Goal: Transaction & Acquisition: Book appointment/travel/reservation

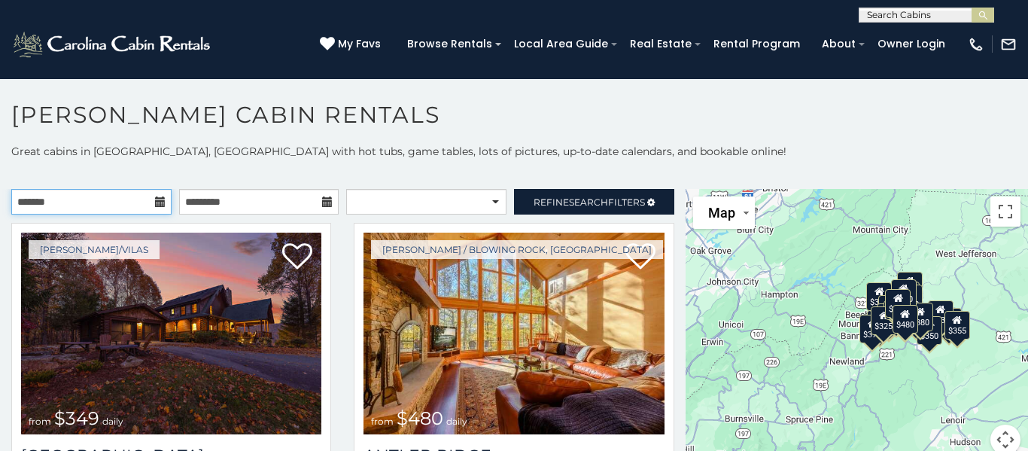
click at [141, 203] on input "text" at bounding box center [91, 202] width 160 height 26
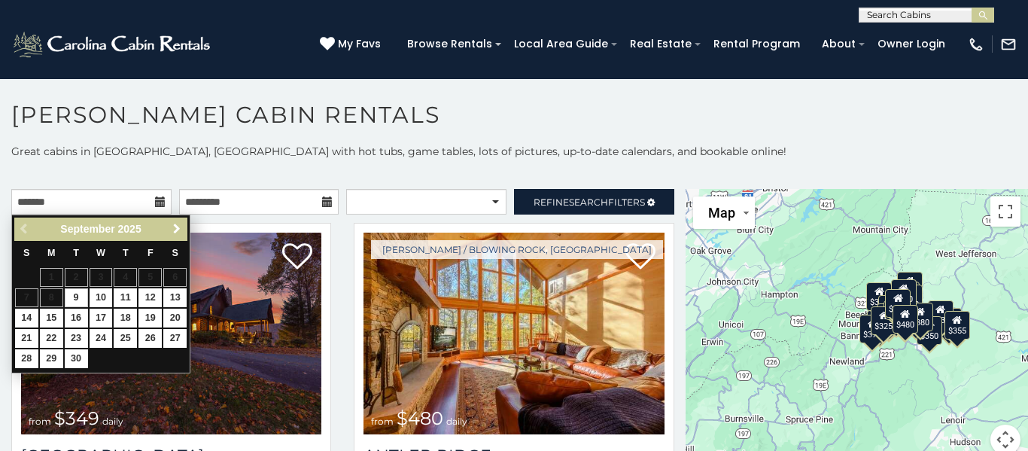
click at [176, 226] on span "Next" at bounding box center [177, 229] width 12 height 12
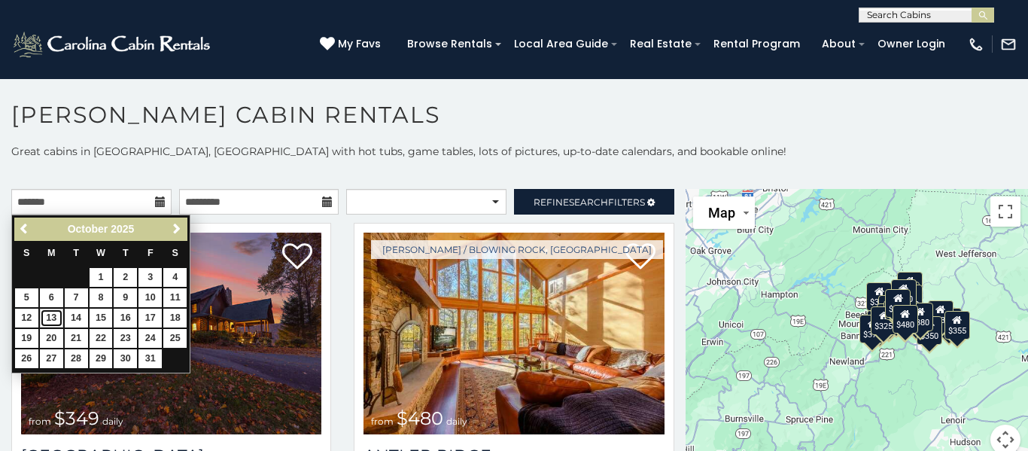
click at [48, 318] on link "13" at bounding box center [51, 317] width 23 height 19
type input "**********"
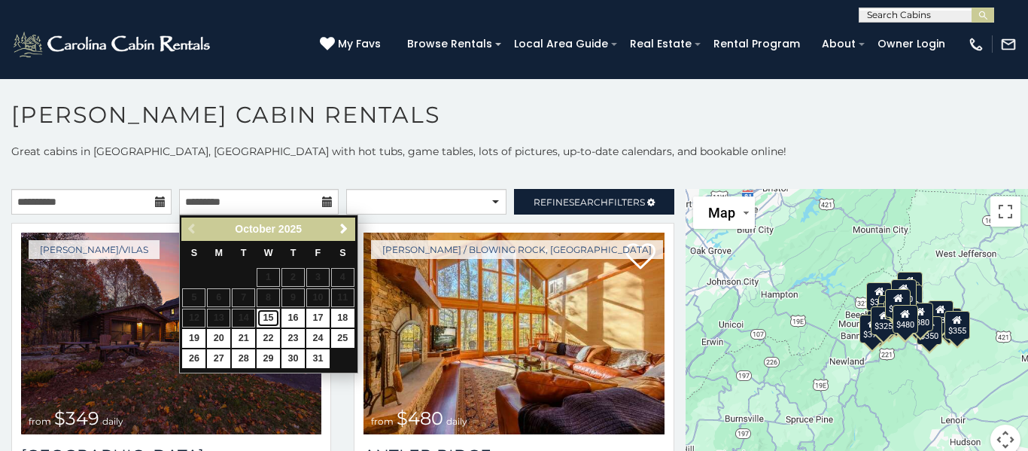
click at [270, 316] on link "15" at bounding box center [268, 317] width 23 height 19
type input "**********"
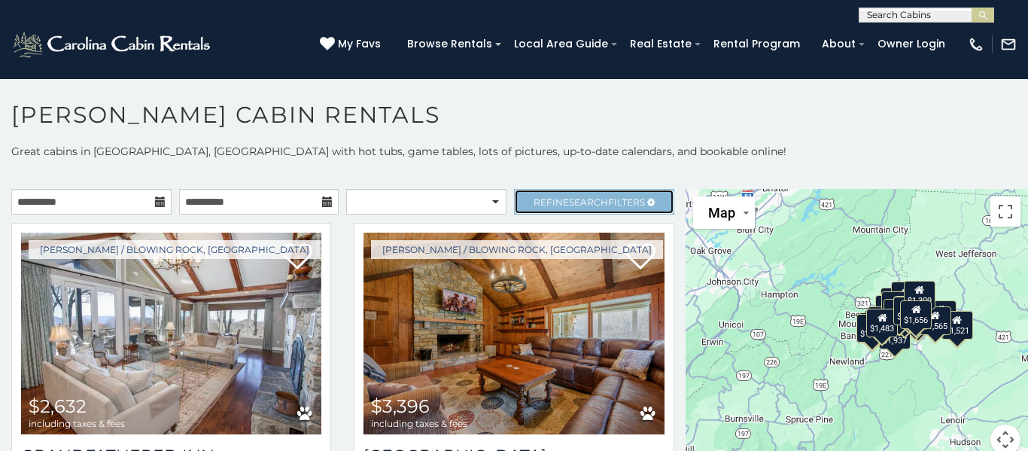
click at [598, 202] on span "Search" at bounding box center [588, 201] width 39 height 11
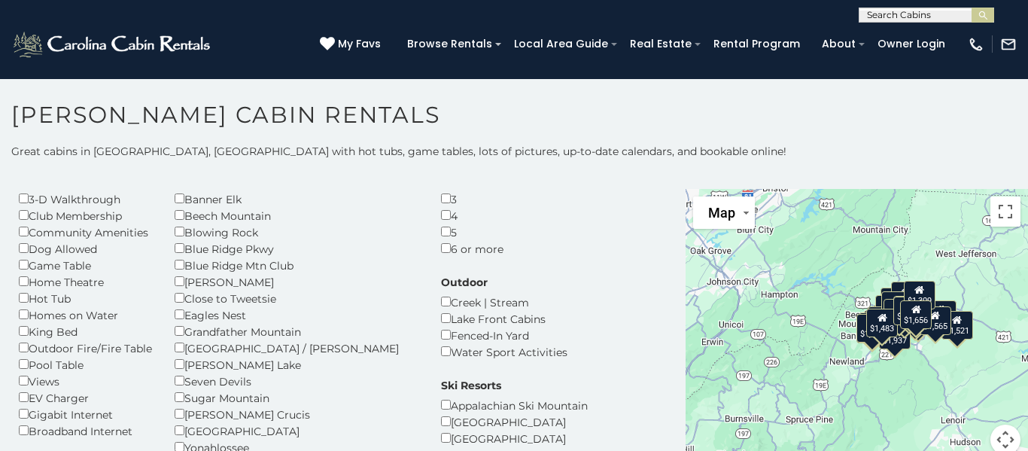
scroll to position [90, 0]
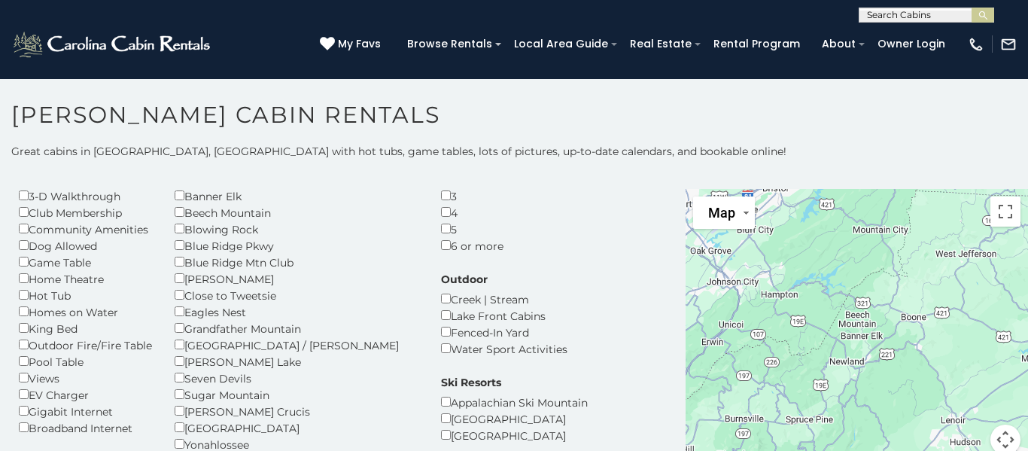
click at [606, 159] on div "**********" at bounding box center [514, 308] width 1028 height 329
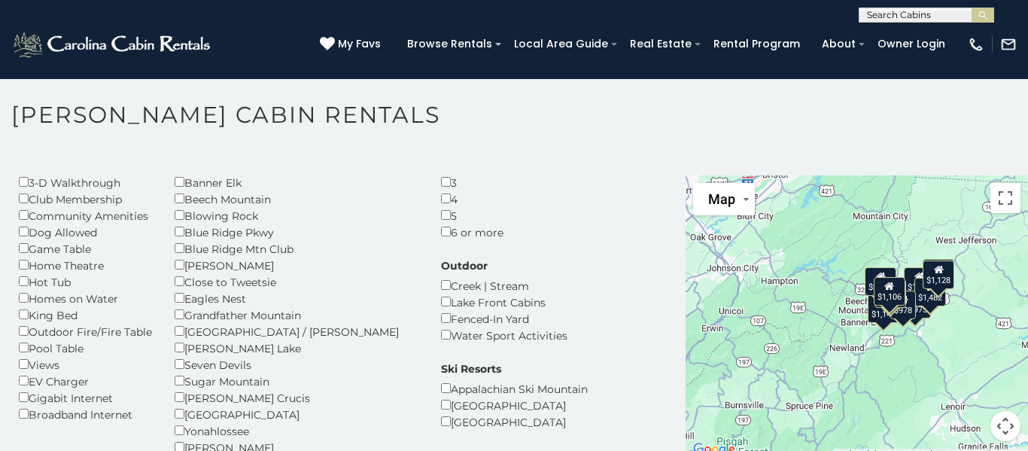
scroll to position [8, 0]
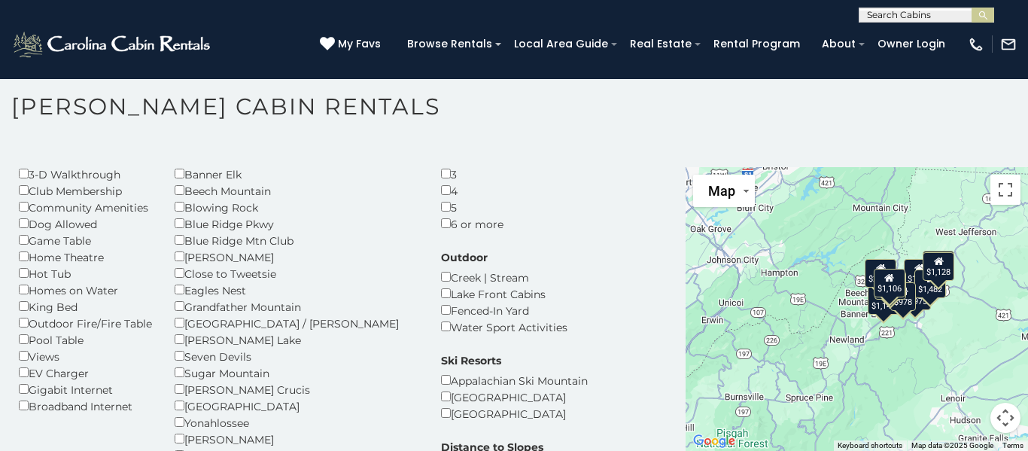
click at [760, 132] on h1 "Boone Cabin Rentals" at bounding box center [514, 114] width 1028 height 43
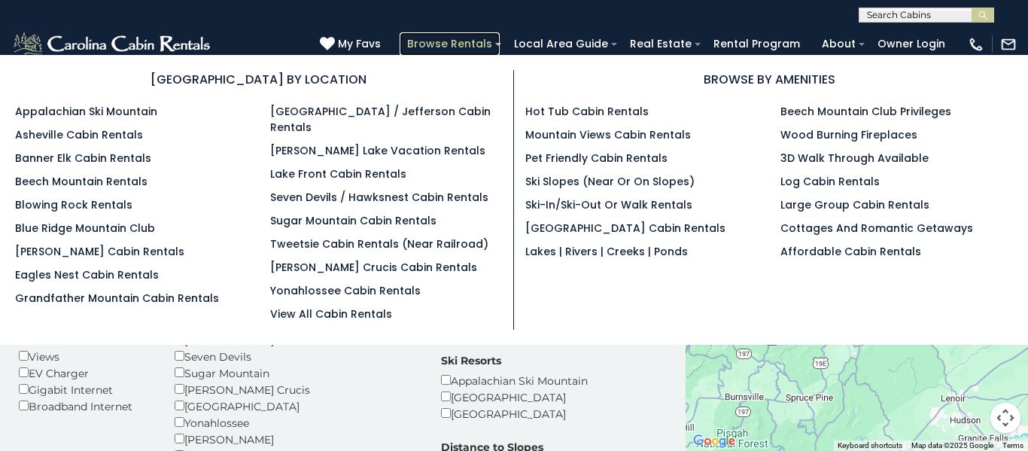
click at [466, 44] on link "Browse Rentals" at bounding box center [449, 43] width 100 height 23
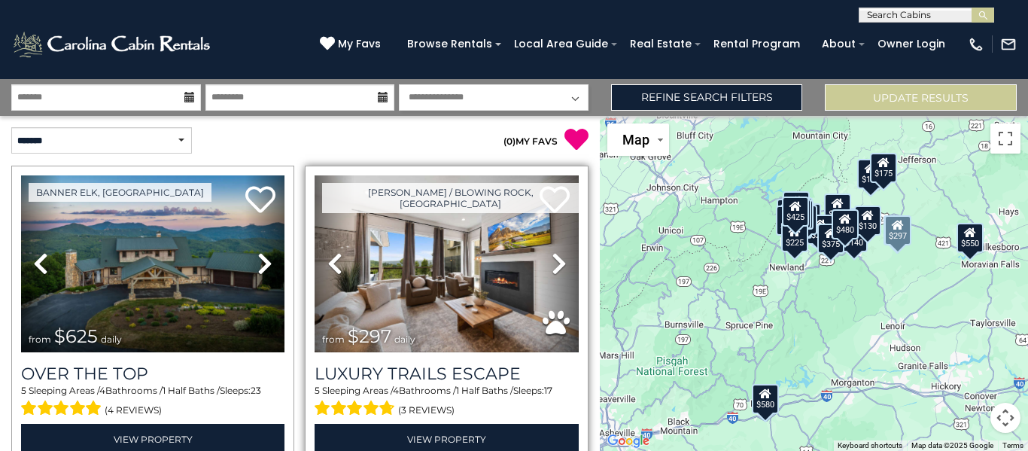
click at [586, 289] on div "[PERSON_NAME] / Blowing Rock, [GEOGRAPHIC_DATA] Previous" at bounding box center [446, 315] width 283 height 299
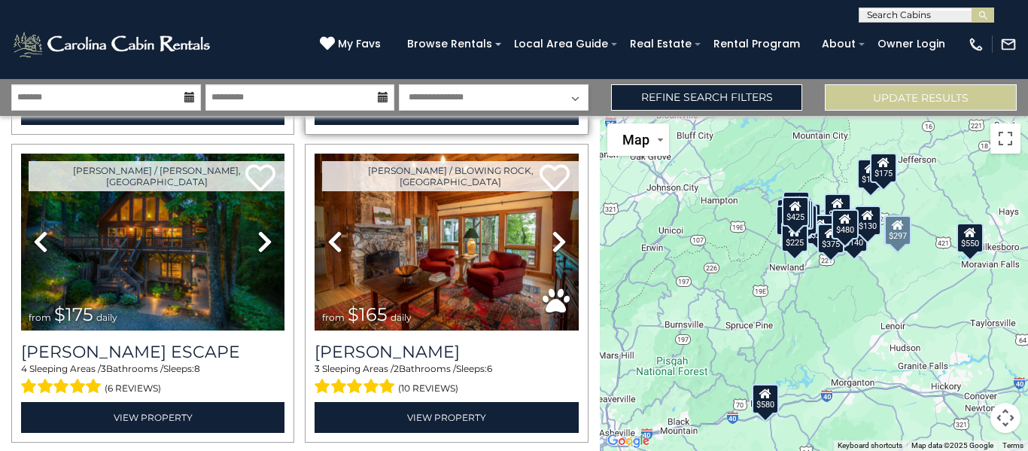
scroll to position [331, 0]
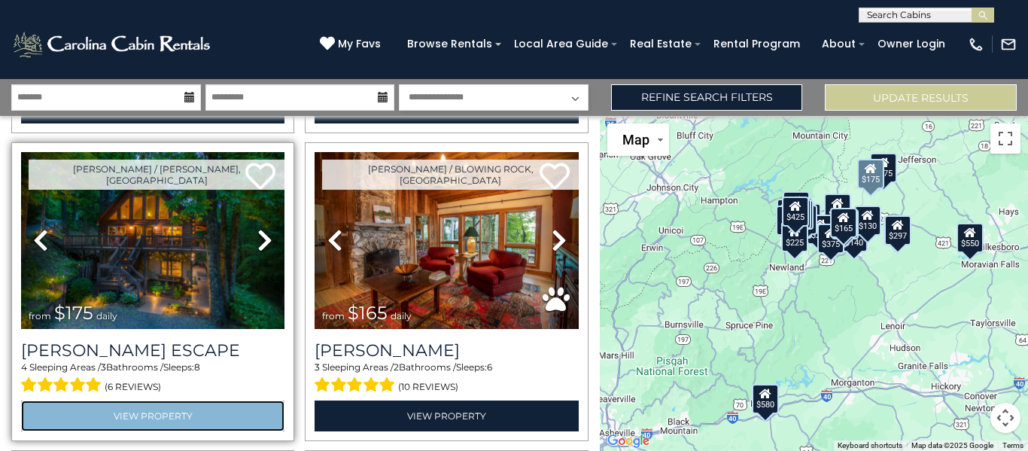
click at [139, 418] on link "View Property" at bounding box center [152, 415] width 263 height 31
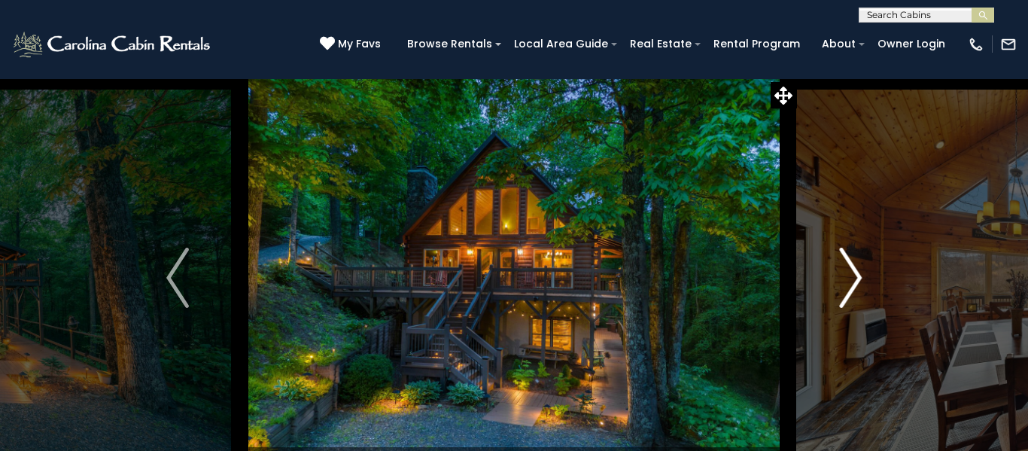
click at [854, 273] on img "Next" at bounding box center [850, 278] width 23 height 60
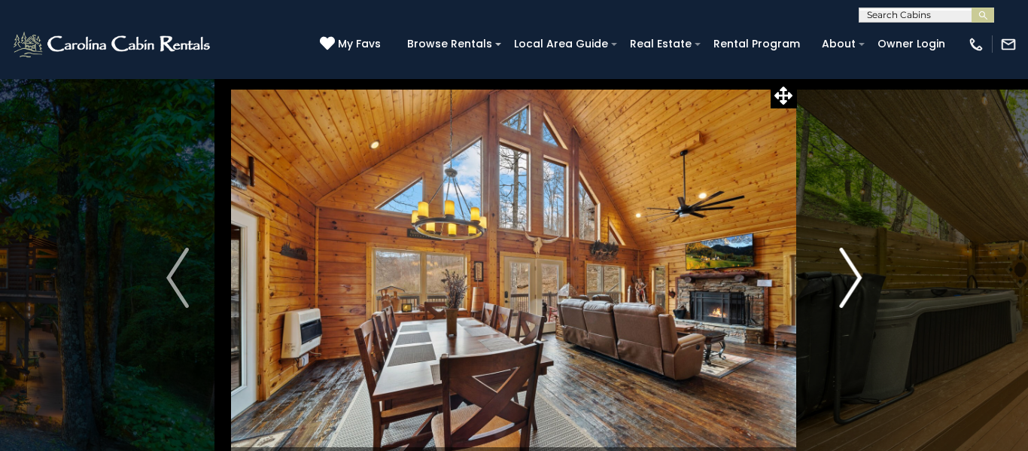
click at [854, 273] on img "Next" at bounding box center [850, 278] width 23 height 60
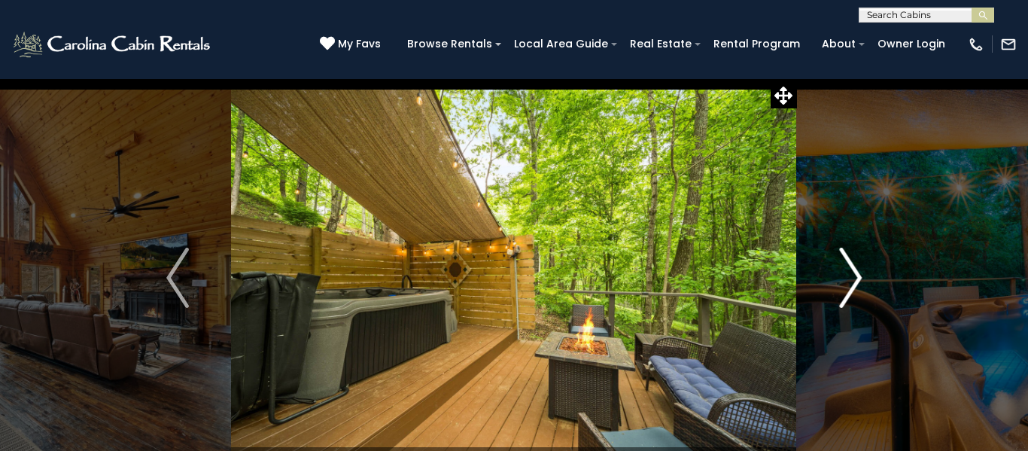
click at [854, 273] on img "Next" at bounding box center [850, 278] width 23 height 60
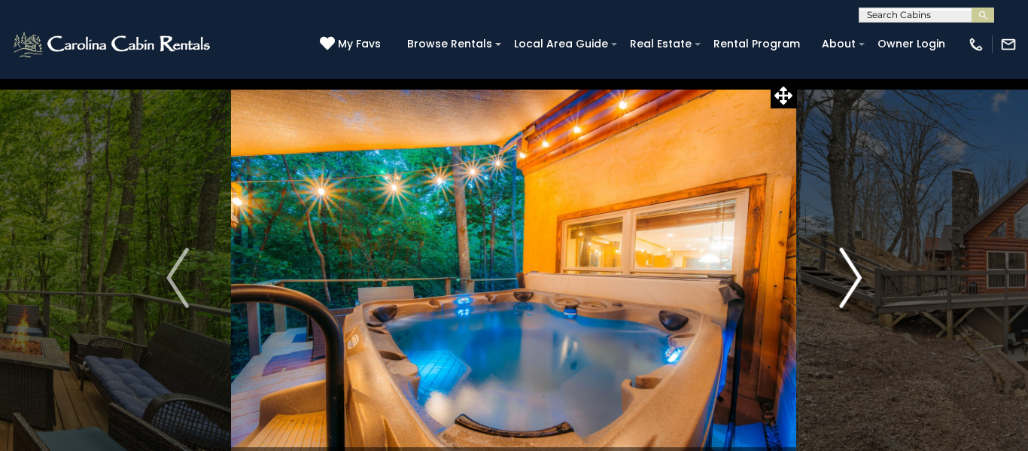
click at [854, 273] on img "Next" at bounding box center [850, 278] width 23 height 60
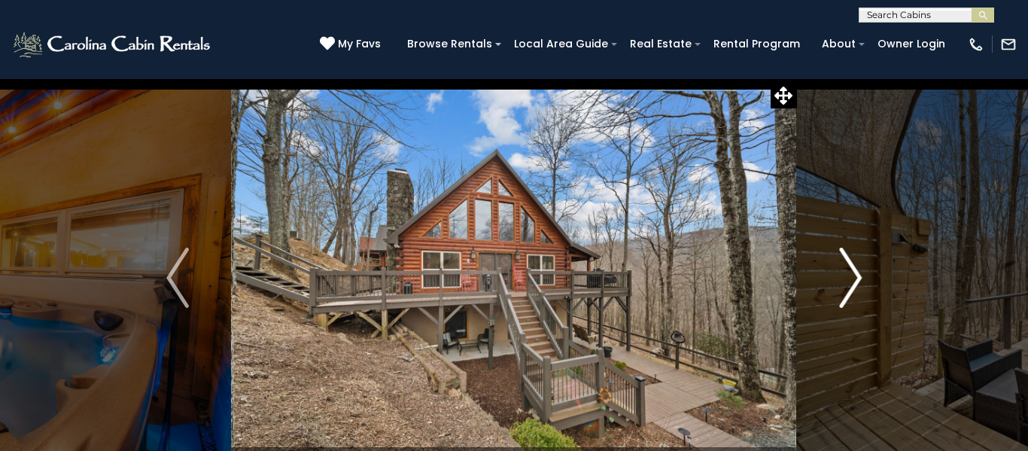
click at [854, 273] on img "Next" at bounding box center [850, 278] width 23 height 60
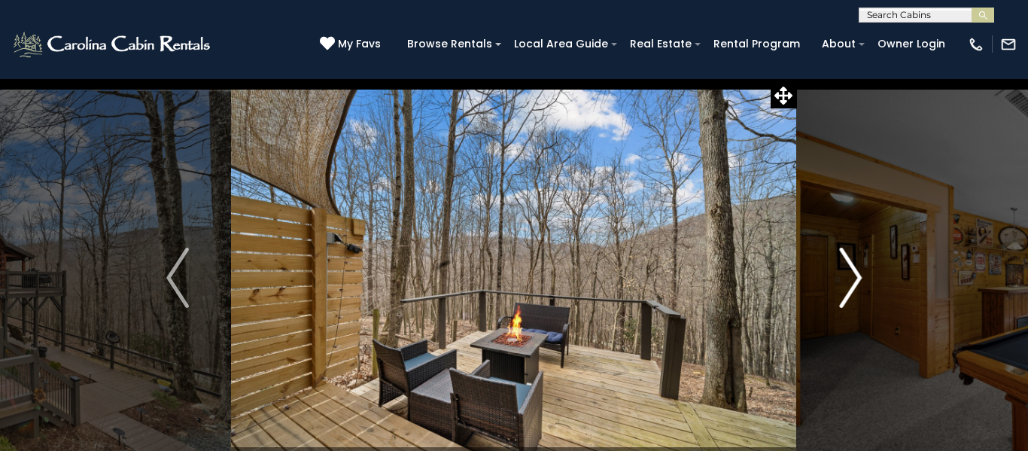
click at [854, 273] on img "Next" at bounding box center [850, 278] width 23 height 60
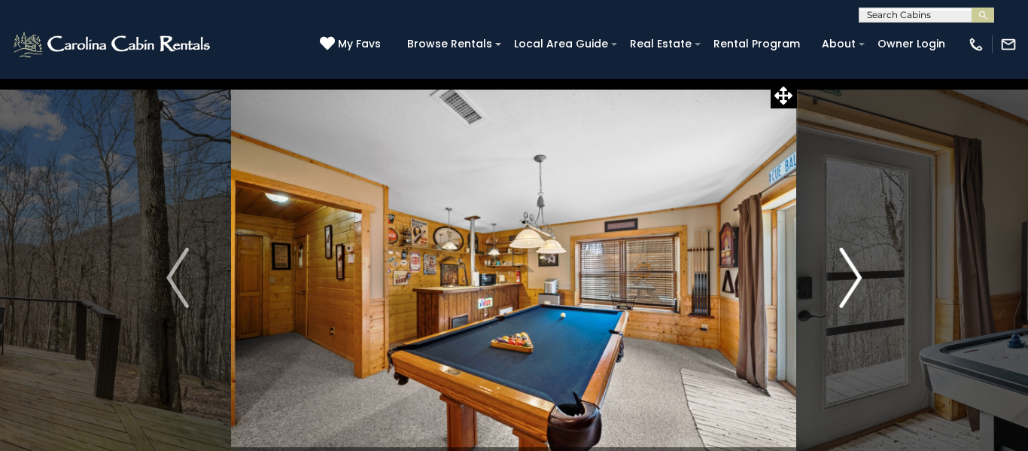
click at [854, 273] on img "Next" at bounding box center [850, 278] width 23 height 60
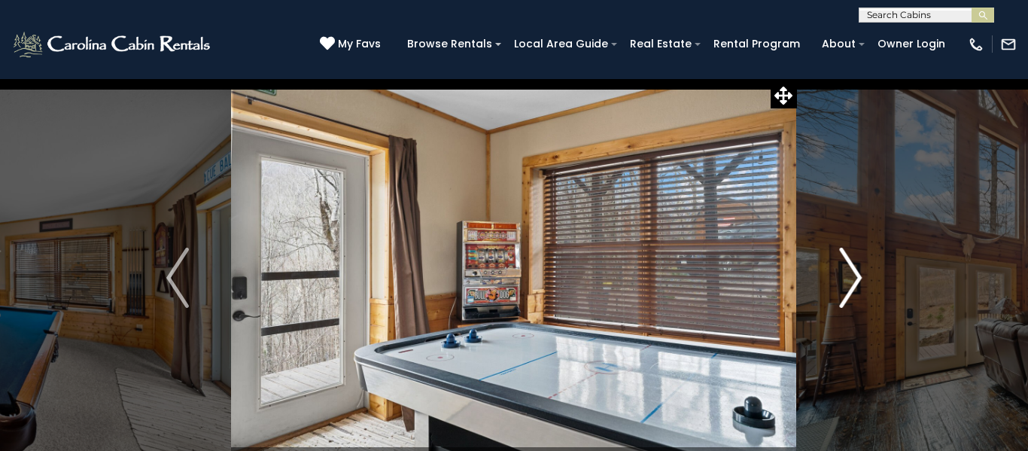
click at [854, 273] on img "Next" at bounding box center [850, 278] width 23 height 60
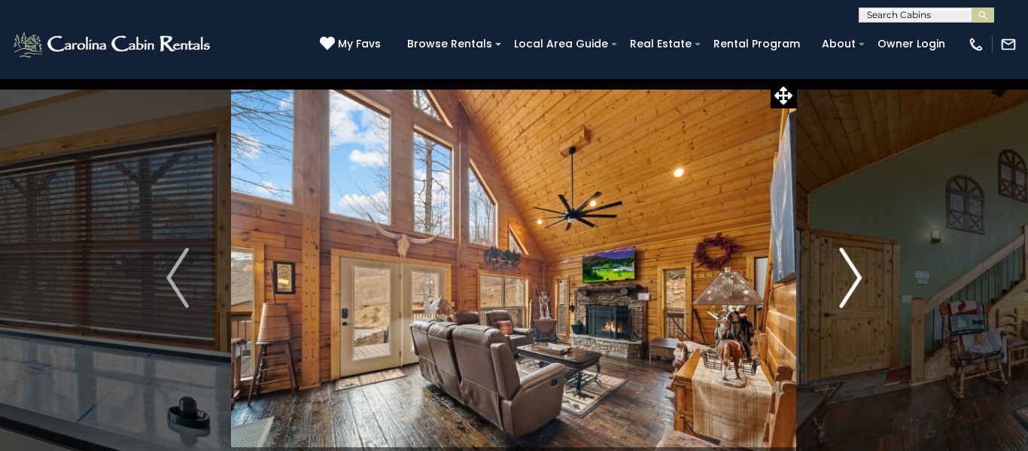
click at [854, 273] on img "Next" at bounding box center [850, 278] width 23 height 60
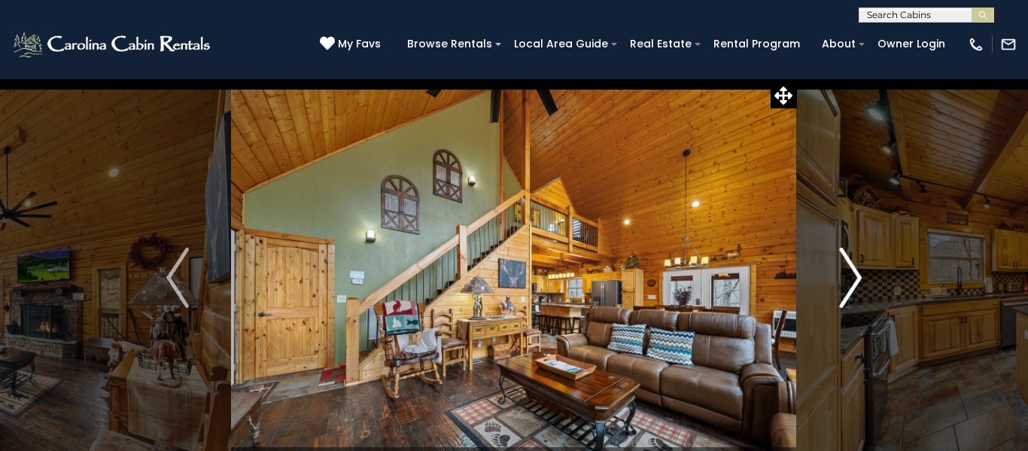
click at [854, 273] on img "Next" at bounding box center [850, 278] width 23 height 60
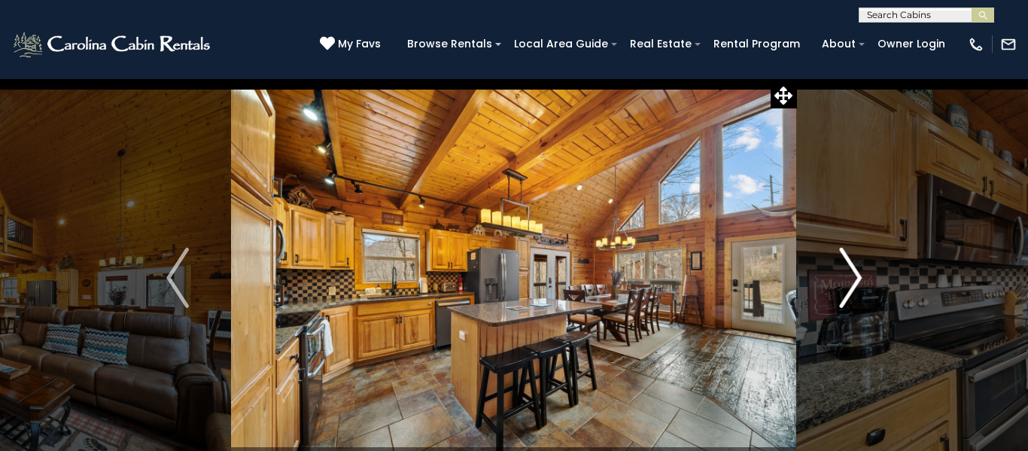
click at [854, 273] on img "Next" at bounding box center [850, 278] width 23 height 60
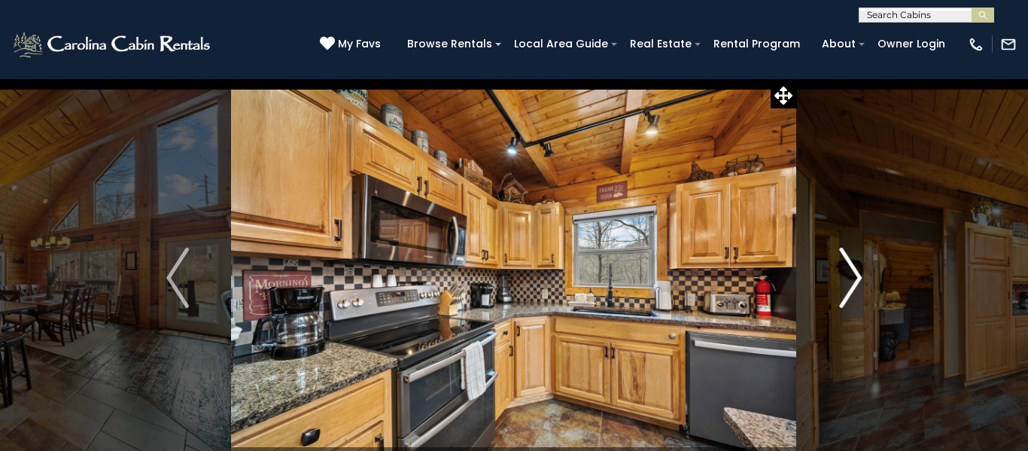
click at [854, 273] on img "Next" at bounding box center [850, 278] width 23 height 60
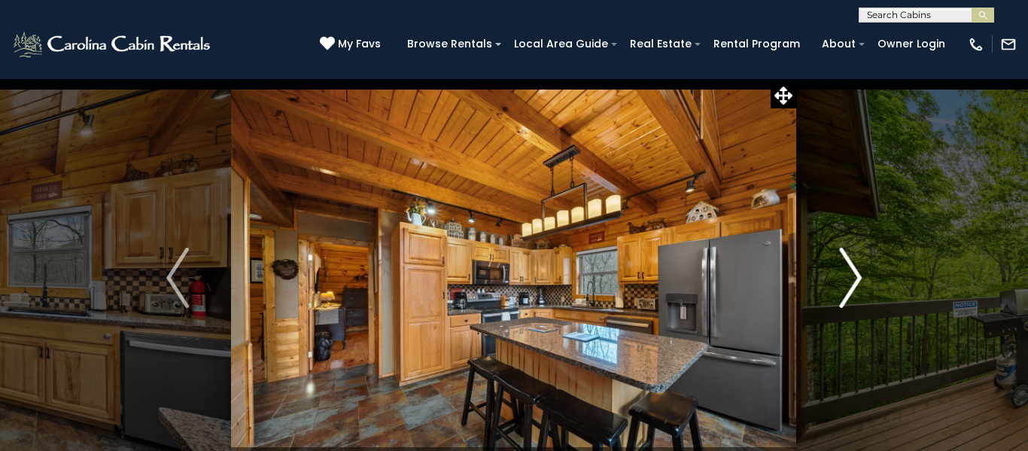
click at [854, 273] on img "Next" at bounding box center [850, 278] width 23 height 60
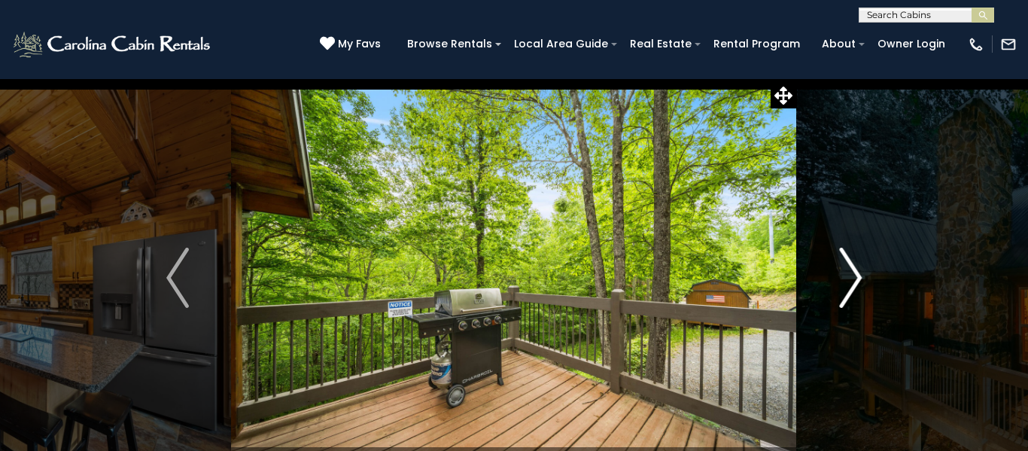
click at [854, 273] on img "Next" at bounding box center [850, 278] width 23 height 60
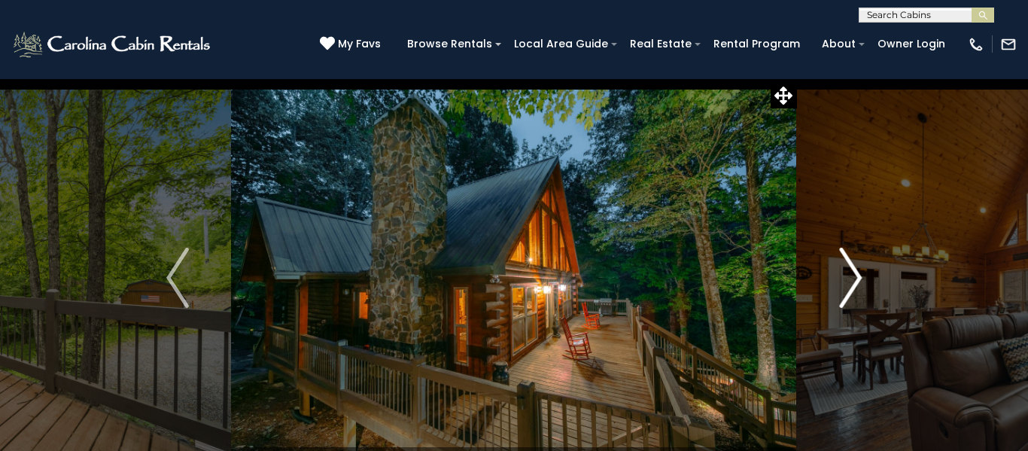
click at [854, 273] on img "Next" at bounding box center [850, 278] width 23 height 60
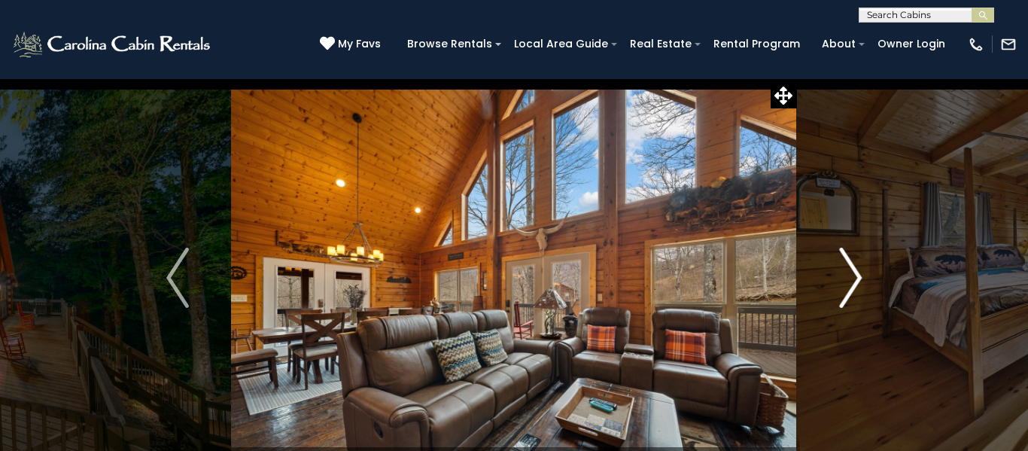
click at [854, 273] on img "Next" at bounding box center [850, 278] width 23 height 60
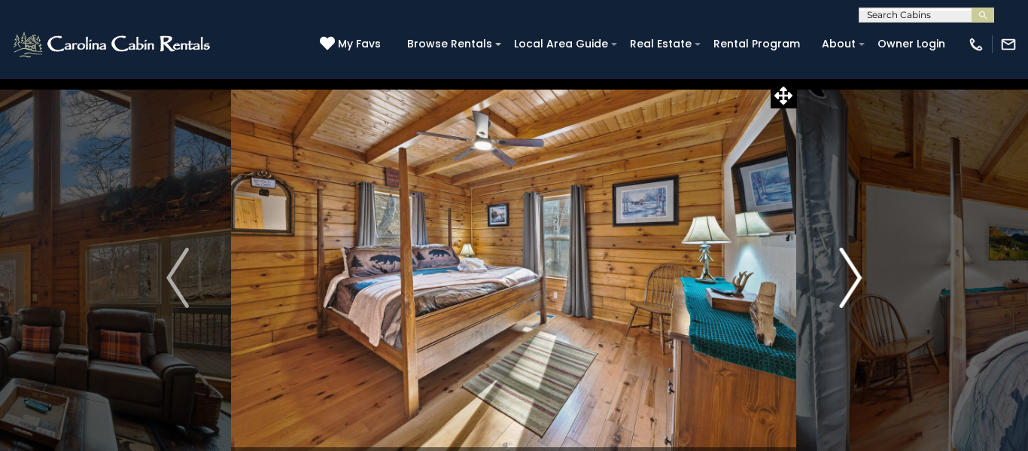
click at [854, 273] on img "Next" at bounding box center [850, 278] width 23 height 60
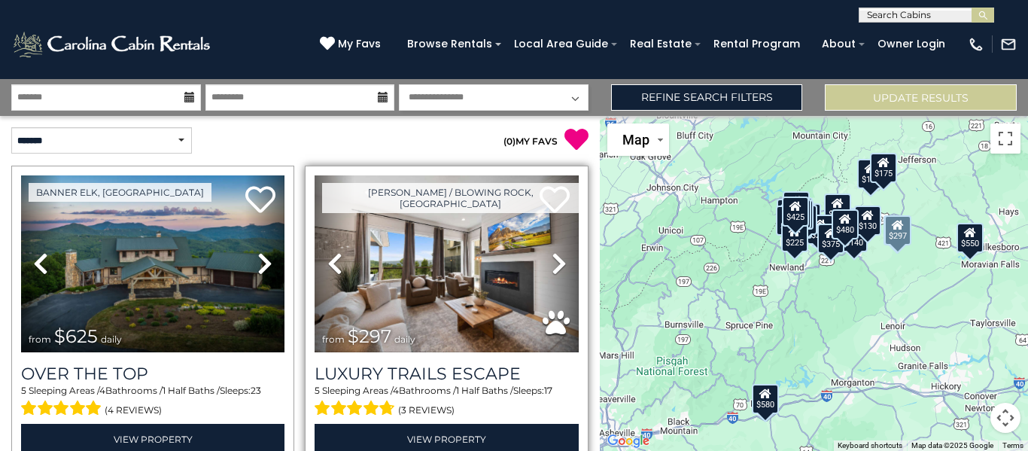
click at [585, 269] on div "Boone / Blowing Rock, NC Previous" at bounding box center [446, 315] width 283 height 299
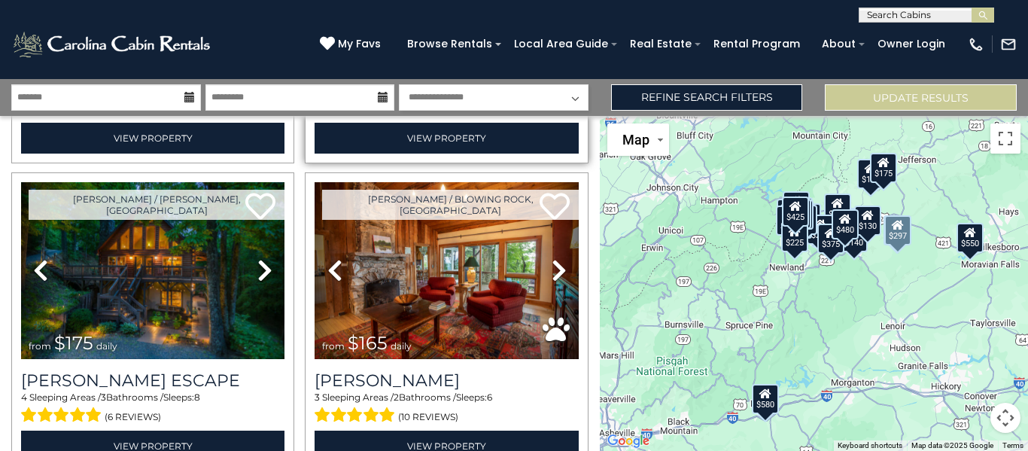
scroll to position [331, 0]
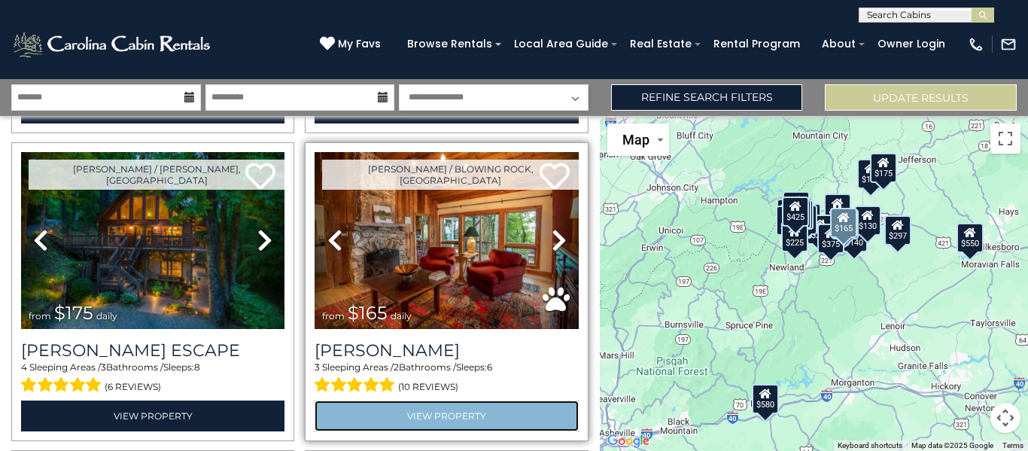
click at [455, 414] on link "View Property" at bounding box center [445, 415] width 263 height 31
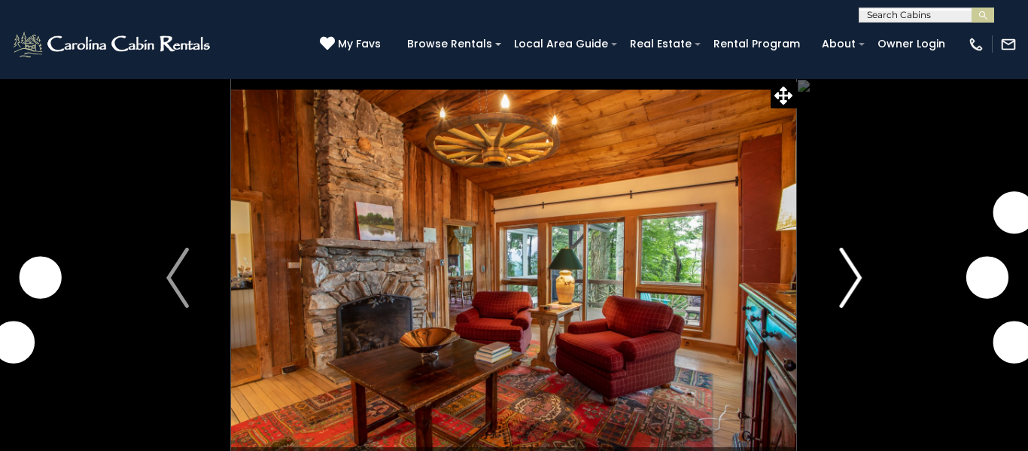
click at [890, 344] on button "Next" at bounding box center [850, 277] width 107 height 399
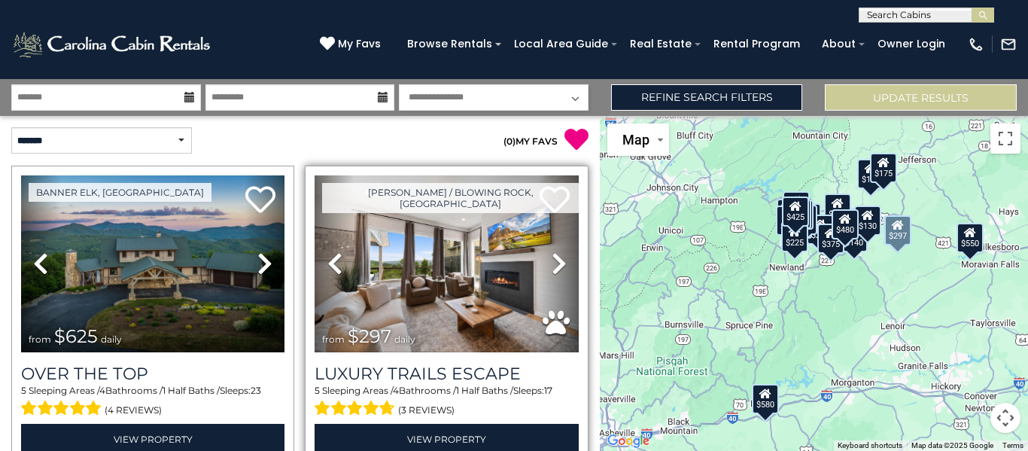
click at [581, 408] on div "Boone / Blowing Rock, NC Previous" at bounding box center [446, 315] width 283 height 299
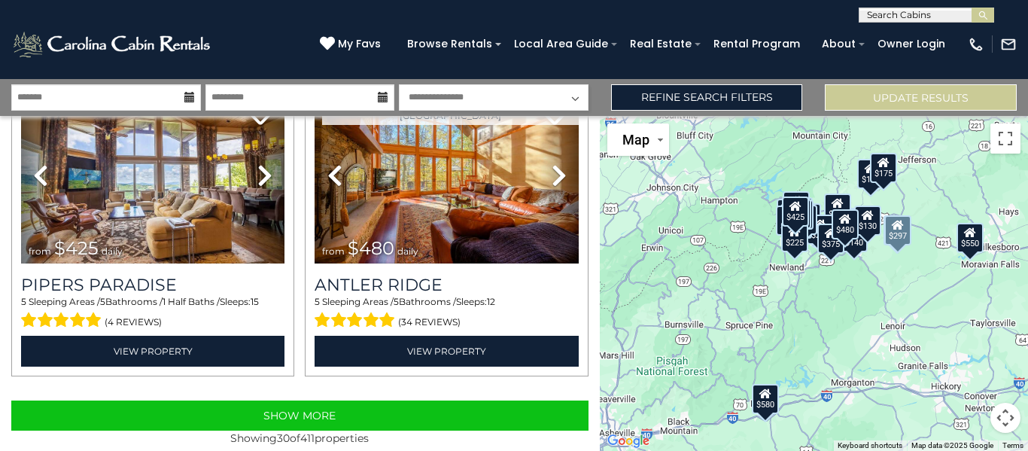
scroll to position [4414, 0]
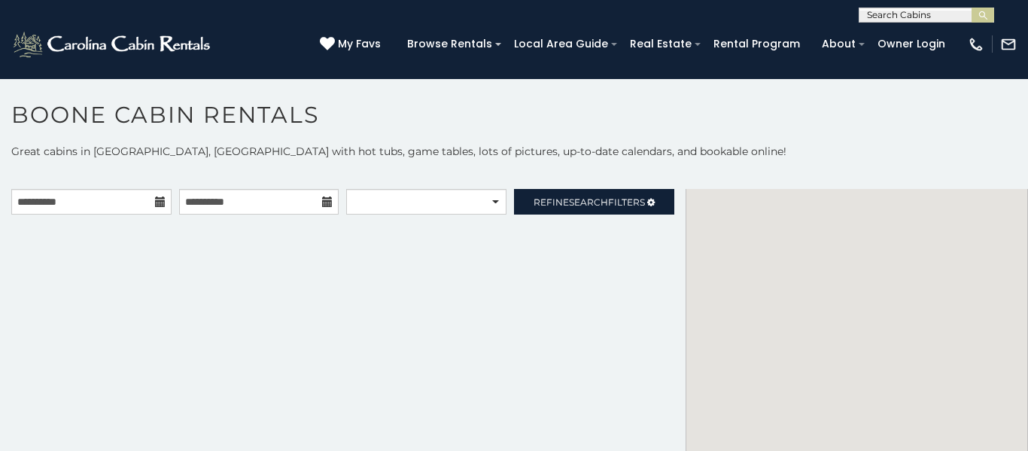
scroll to position [8, 0]
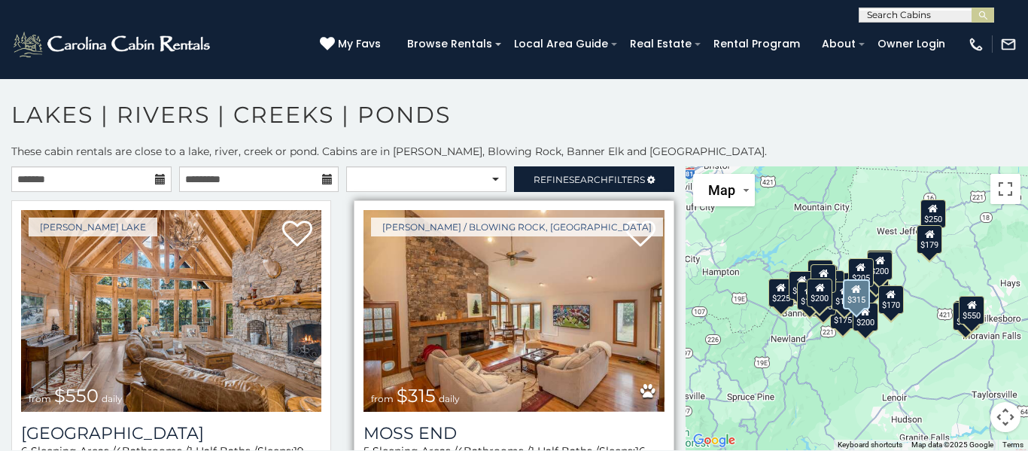
click at [667, 317] on div "[PERSON_NAME] / Blowing Rock, [GEOGRAPHIC_DATA] from $315 daily [PERSON_NAME][G…" at bounding box center [514, 363] width 320 height 326
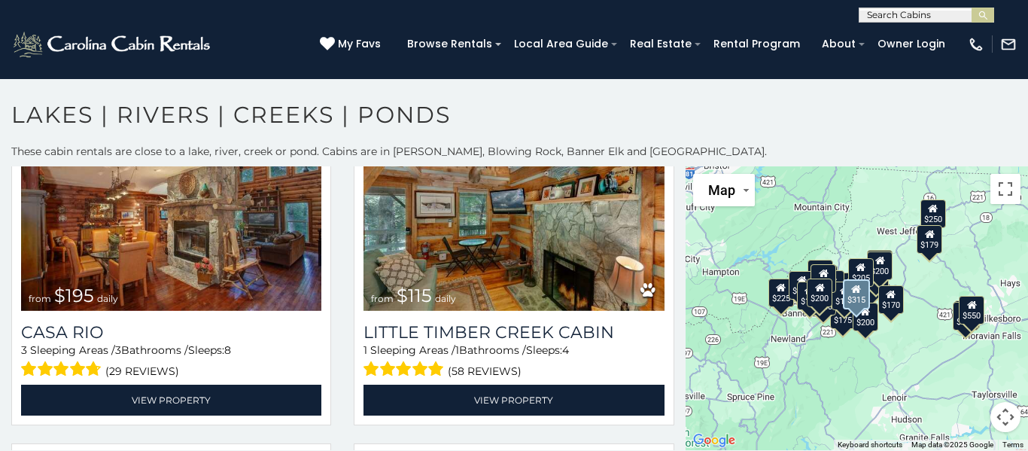
scroll to position [3882, 0]
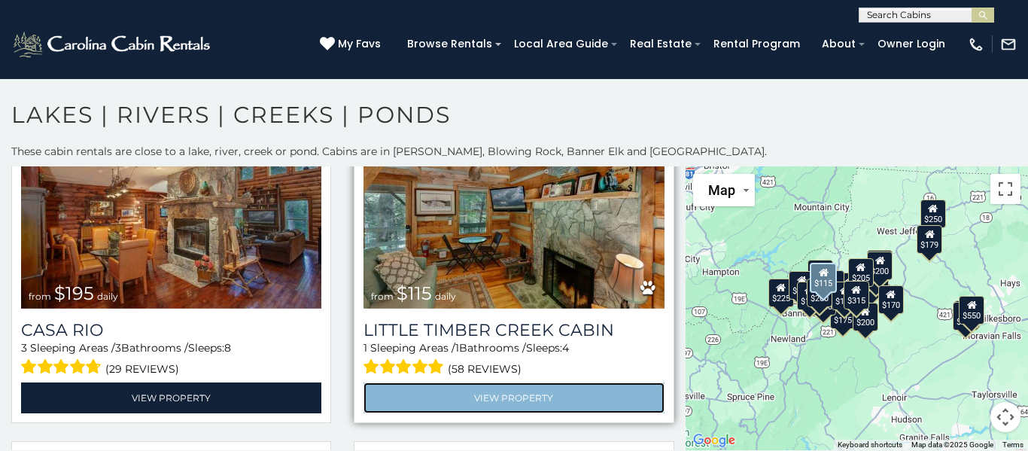
click at [496, 398] on link "View Property" at bounding box center [513, 397] width 300 height 31
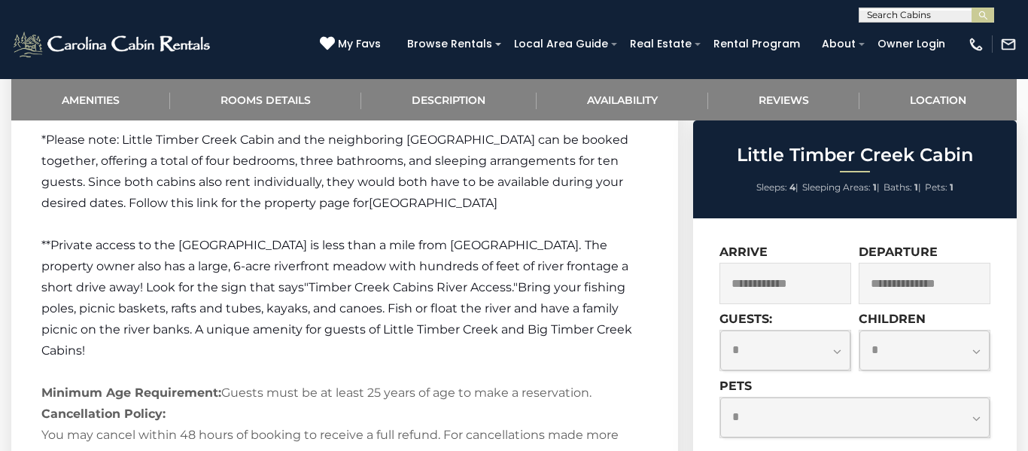
scroll to position [2046, 0]
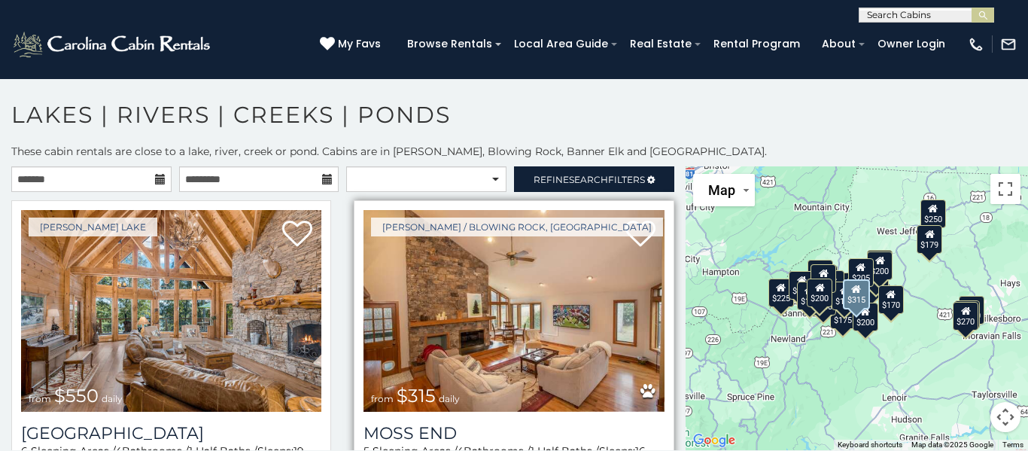
scroll to position [8, 0]
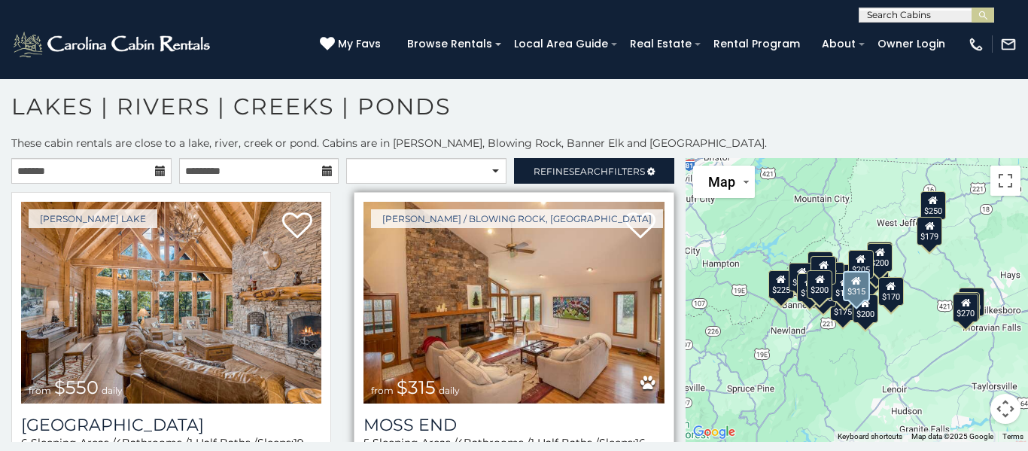
click at [670, 360] on div "[PERSON_NAME] / Blowing Rock, [GEOGRAPHIC_DATA] from $315 daily [PERSON_NAME][G…" at bounding box center [514, 355] width 320 height 326
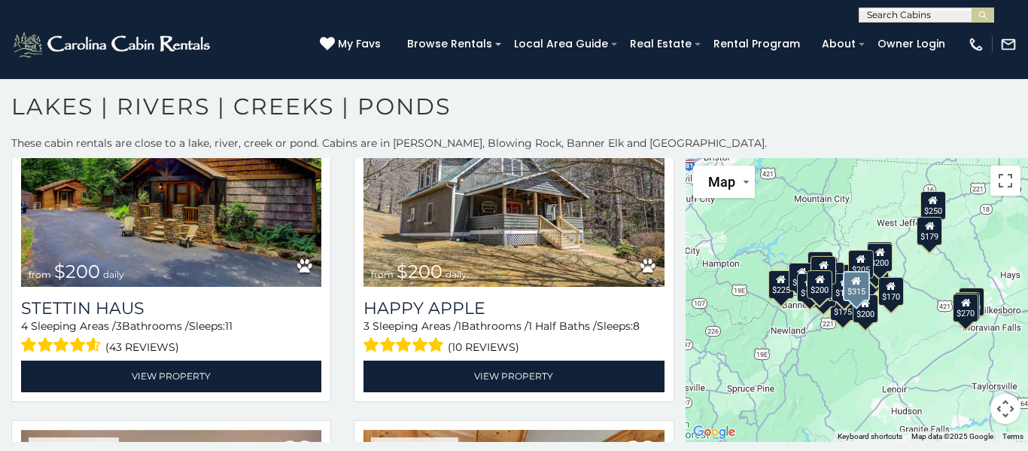
scroll to position [3581, 0]
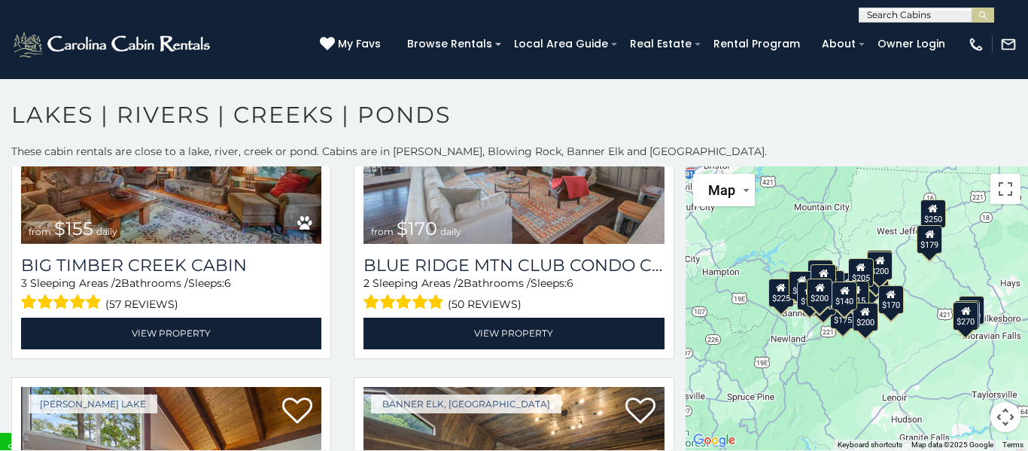
scroll to position [4634, 0]
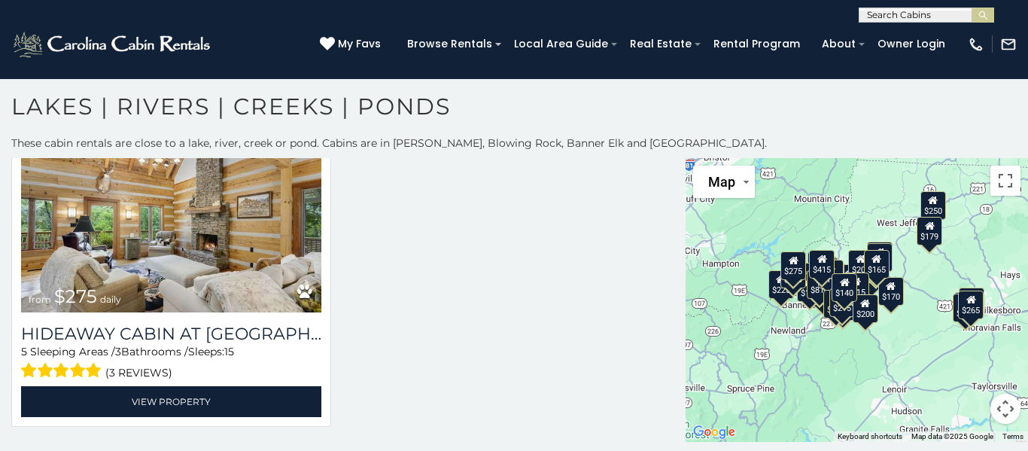
scroll to position [6622, 0]
